Goal: Browse casually

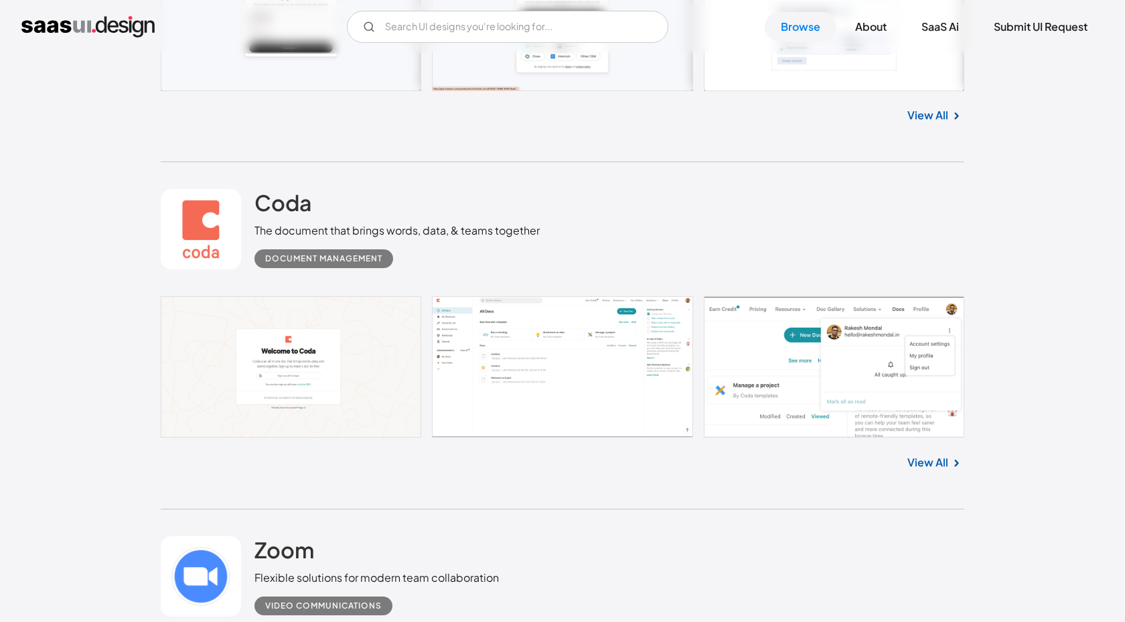
scroll to position [660, 0]
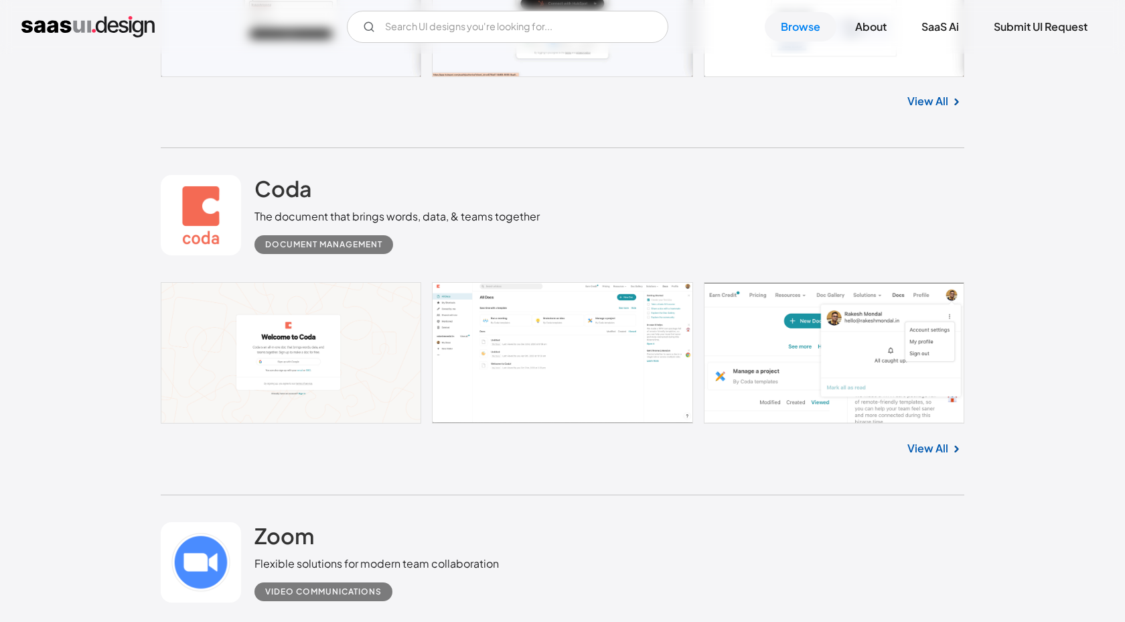
click at [545, 369] on link at bounding box center [563, 352] width 804 height 141
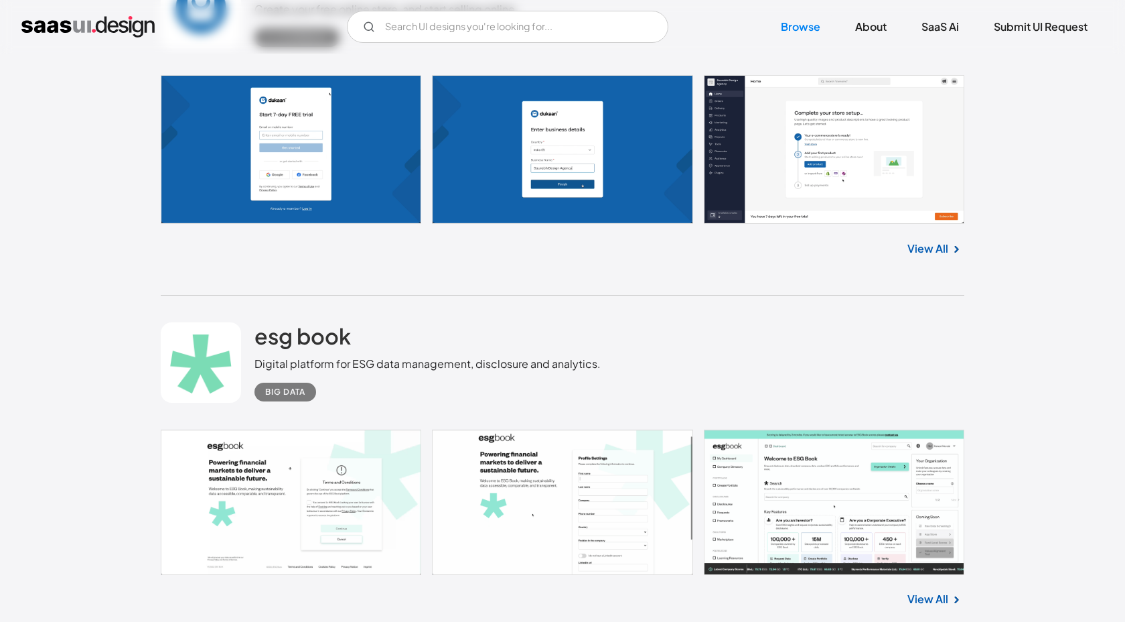
scroll to position [4007, 0]
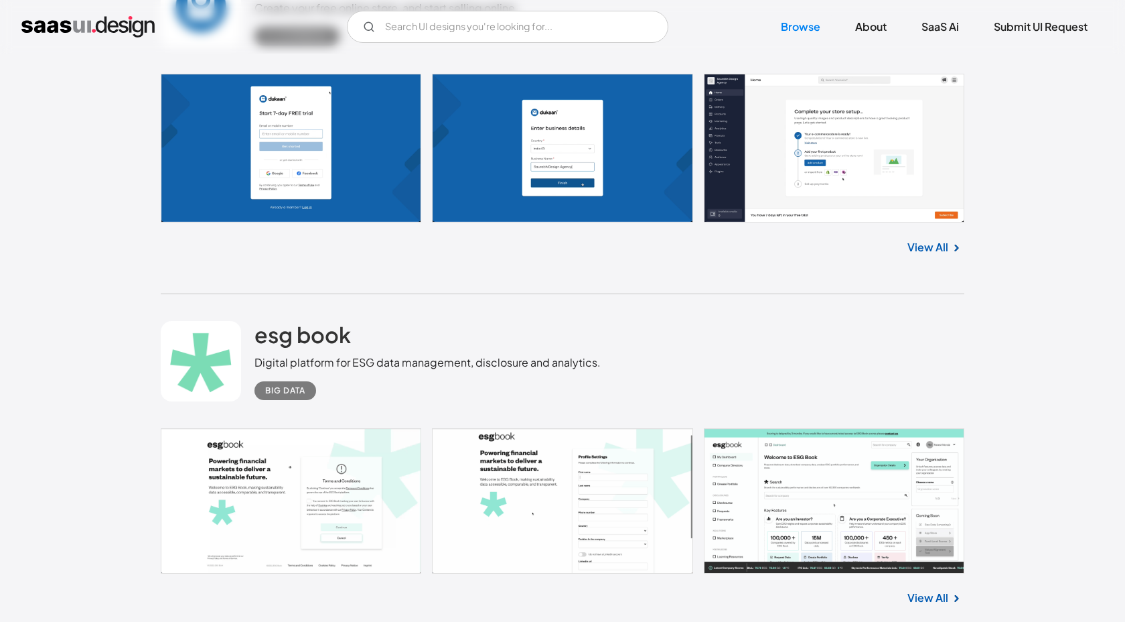
click at [946, 244] on link "View All" at bounding box center [928, 247] width 41 height 16
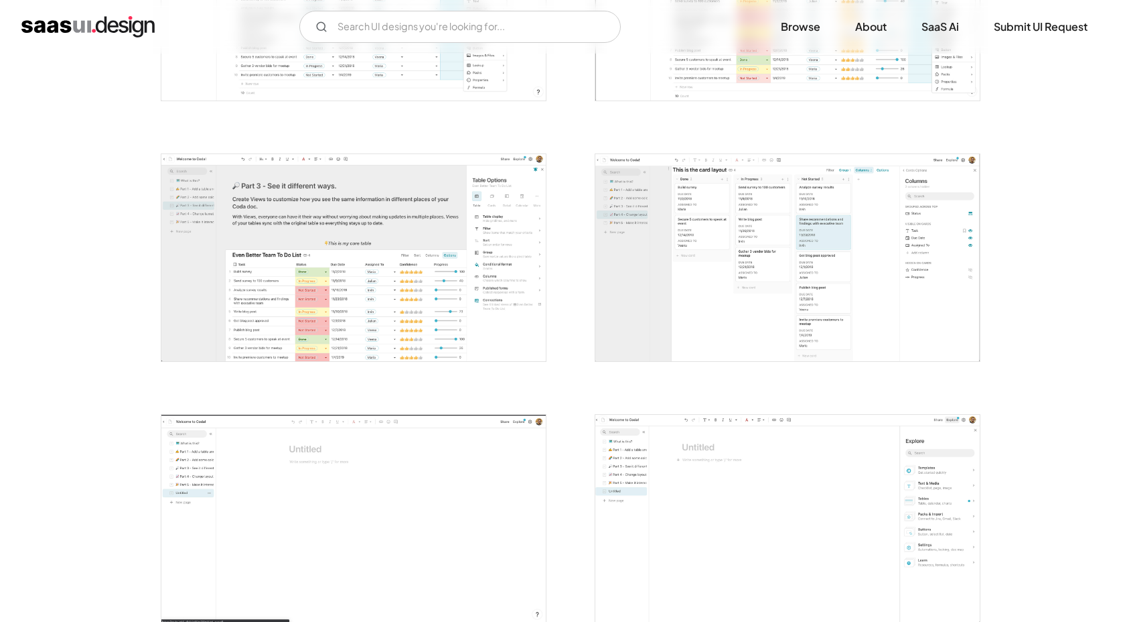
scroll to position [940, 0]
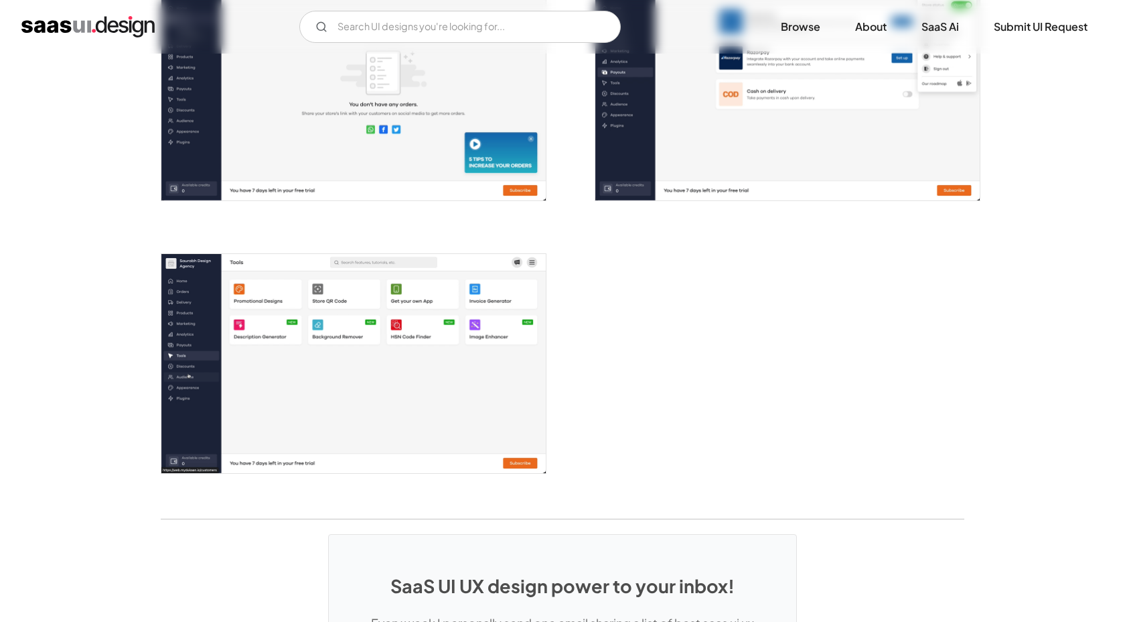
scroll to position [2263, 0]
